Goal: Task Accomplishment & Management: Complete application form

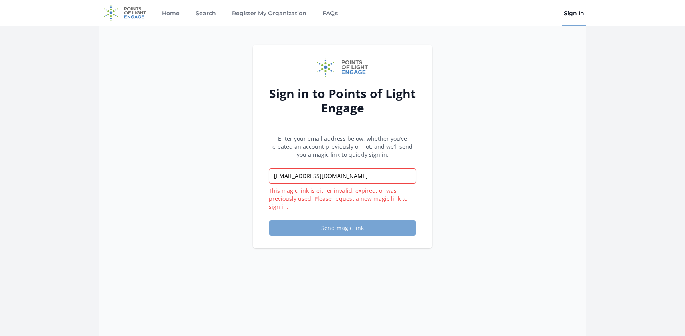
click at [337, 231] on button "Send magic link" at bounding box center [342, 227] width 147 height 15
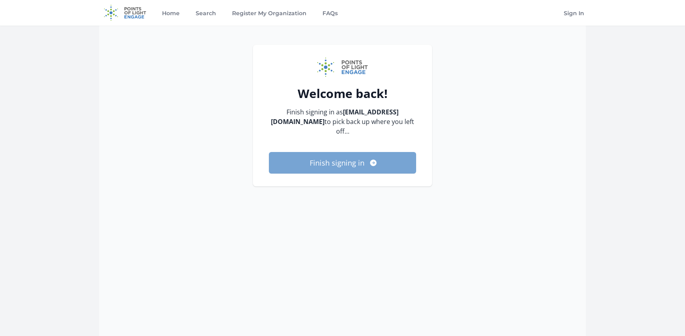
click at [327, 161] on button "Finish signing in" at bounding box center [342, 163] width 147 height 22
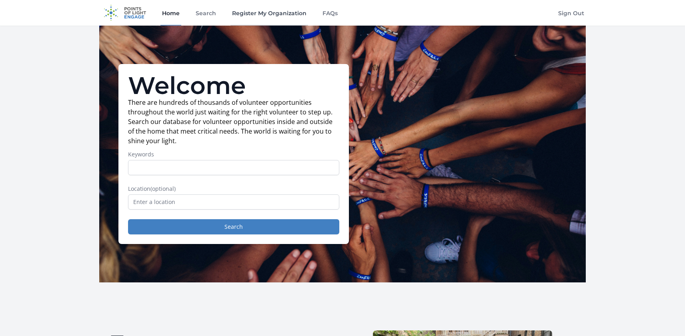
click at [253, 15] on link "Register My Organization" at bounding box center [270, 13] width 78 height 26
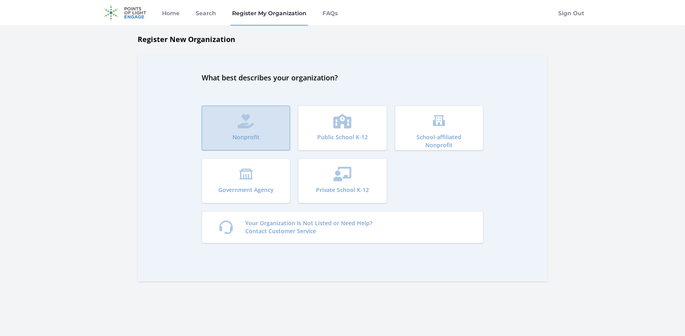
click at [246, 129] on button "Nonprofit" at bounding box center [246, 128] width 88 height 45
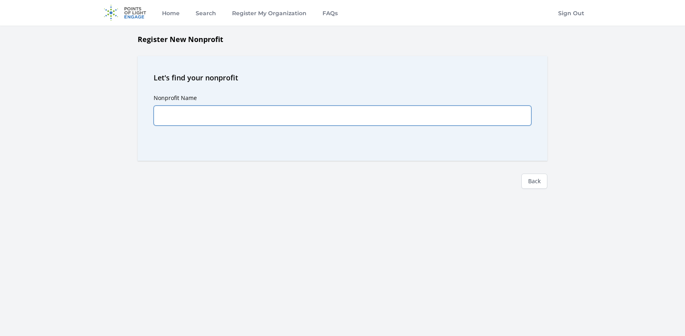
click at [241, 114] on input "Nonprofit Name" at bounding box center [343, 116] width 378 height 20
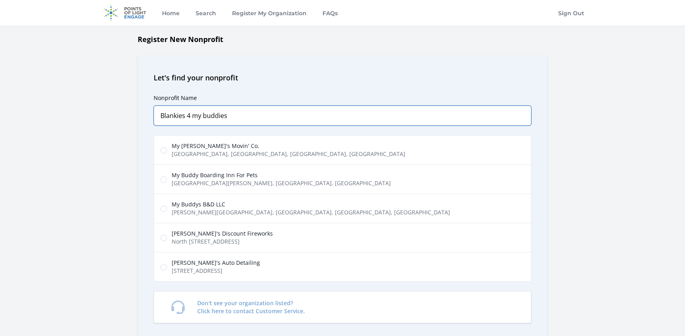
type input "Blankies 4 my buddies"
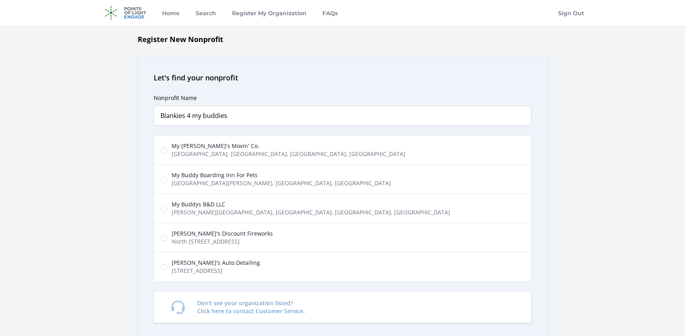
click at [579, 78] on div "Register New Nonprofit Let's find your nonprofit Nonprofit Name Blankies 4 my b…" at bounding box center [342, 228] width 512 height 388
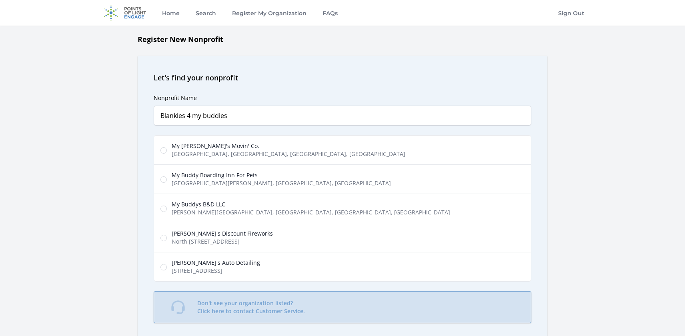
click at [236, 307] on p "Don't see your organization listed? Click here to contact Customer Service." at bounding box center [251, 307] width 108 height 16
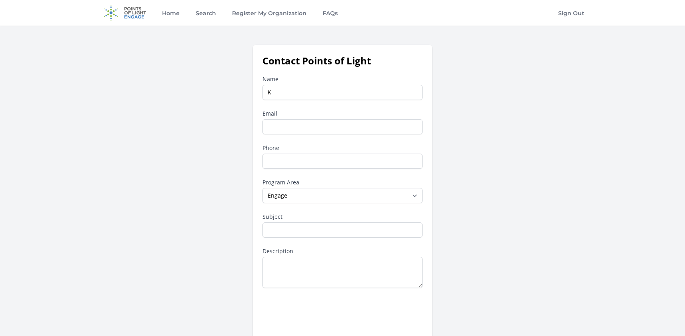
type input "Ki"
